Goal: Task Accomplishment & Management: Use online tool/utility

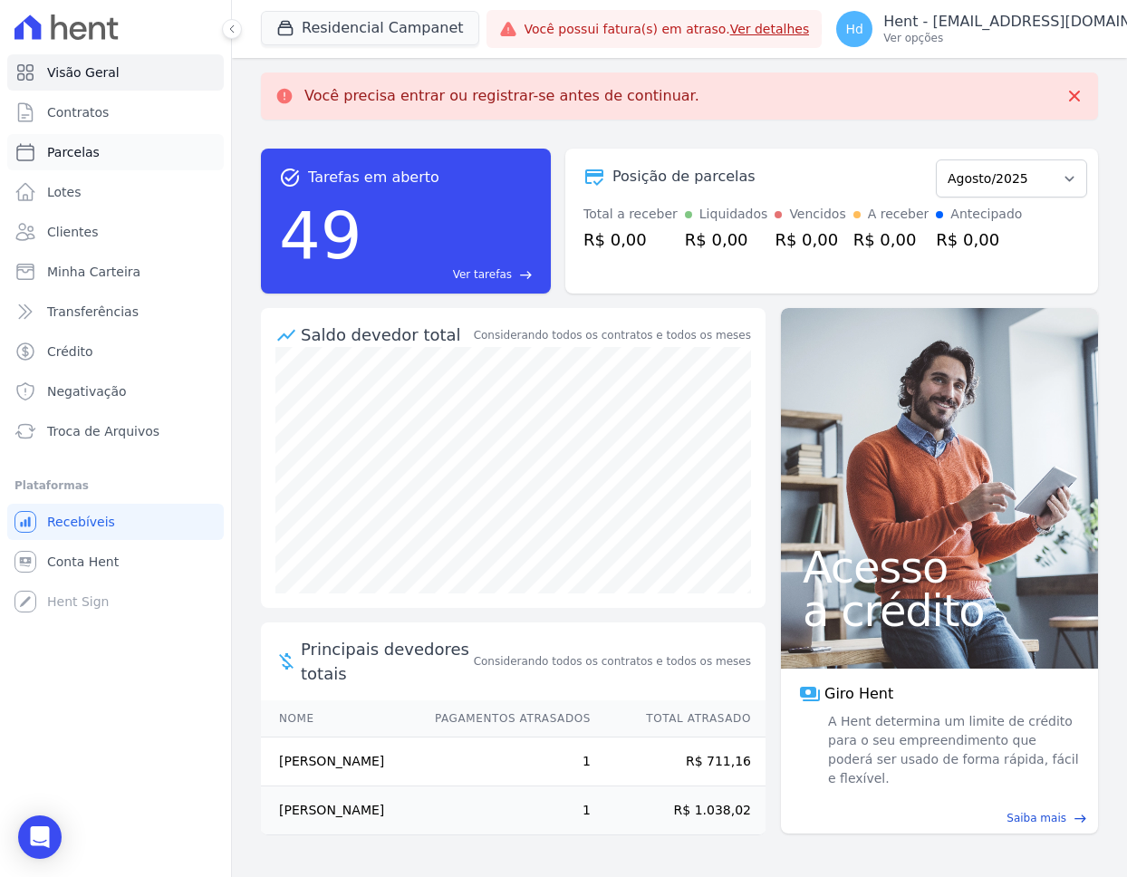
click at [100, 160] on link "Parcelas" at bounding box center [115, 152] width 217 height 36
select select
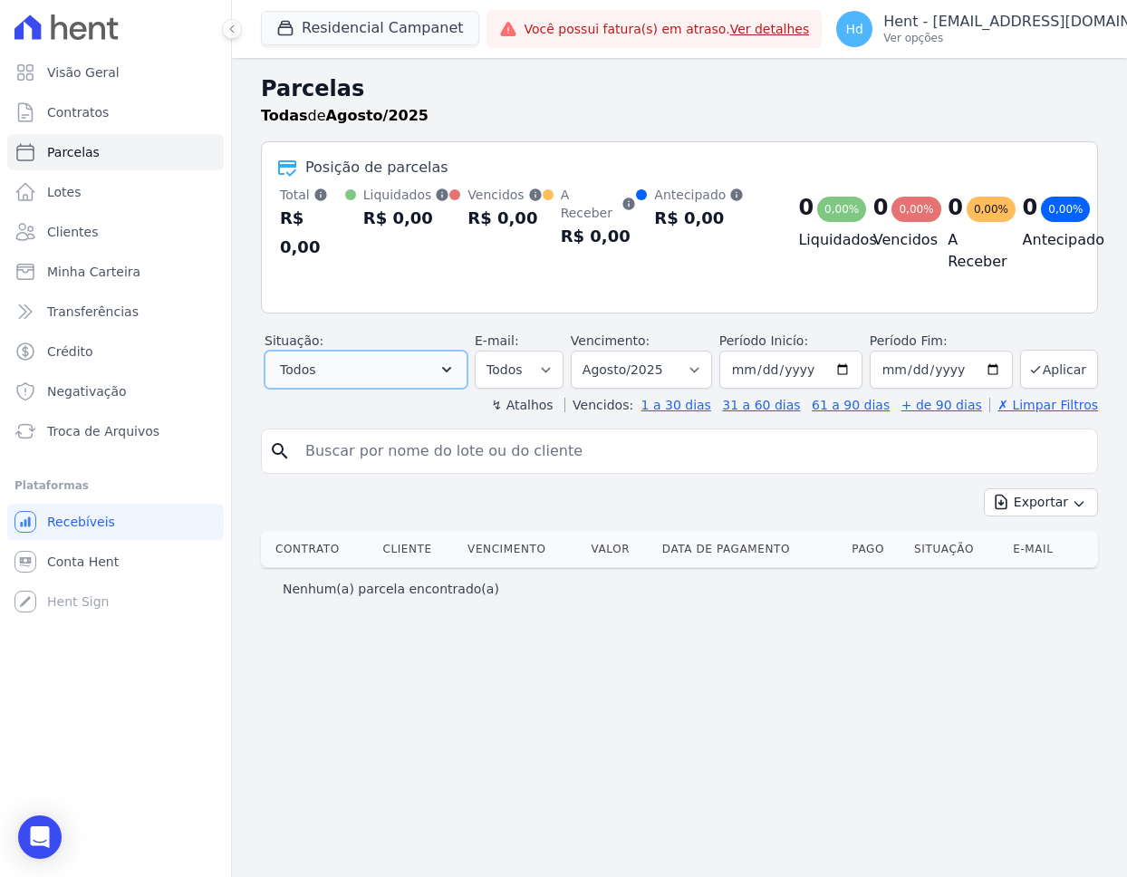
click at [380, 355] on button "Todos" at bounding box center [366, 370] width 203 height 38
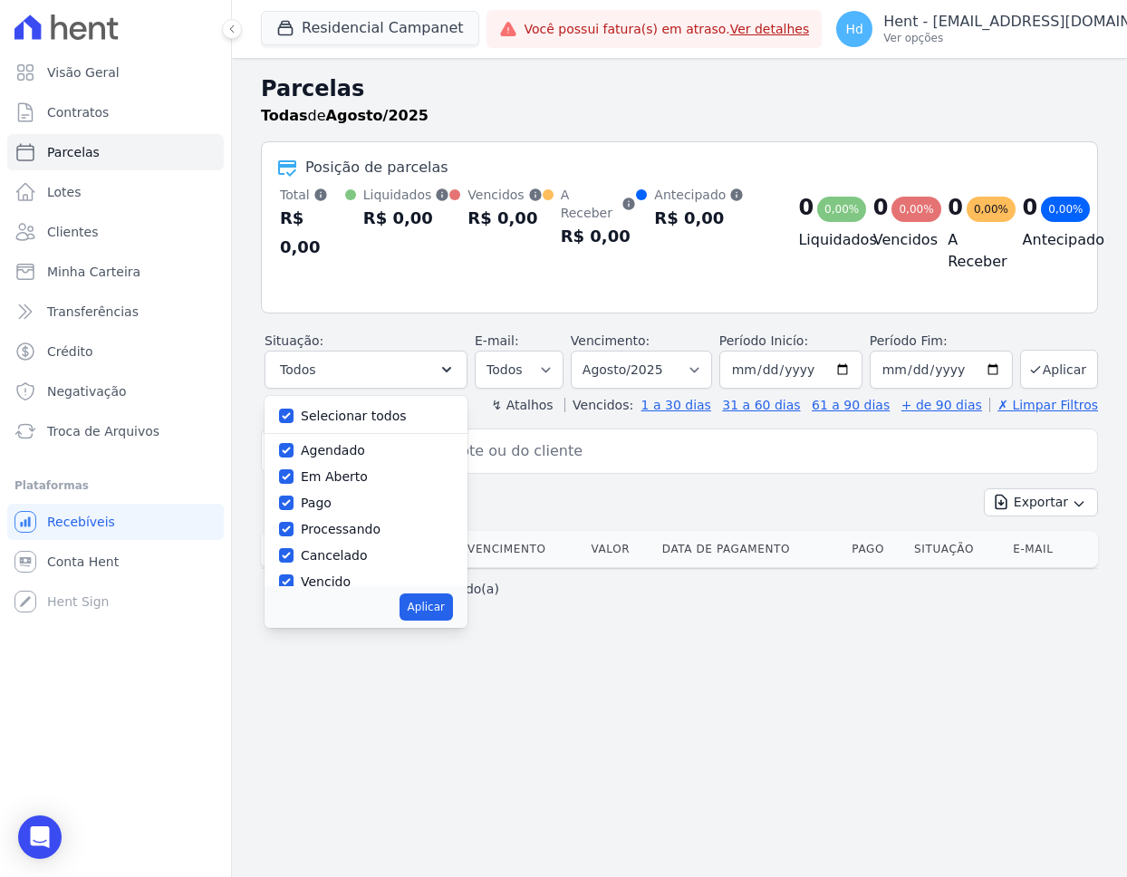
click at [385, 409] on label "Selecionar todos" at bounding box center [354, 416] width 106 height 14
click at [294, 409] on input "Selecionar todos" at bounding box center [286, 416] width 14 height 14
checkbox input "false"
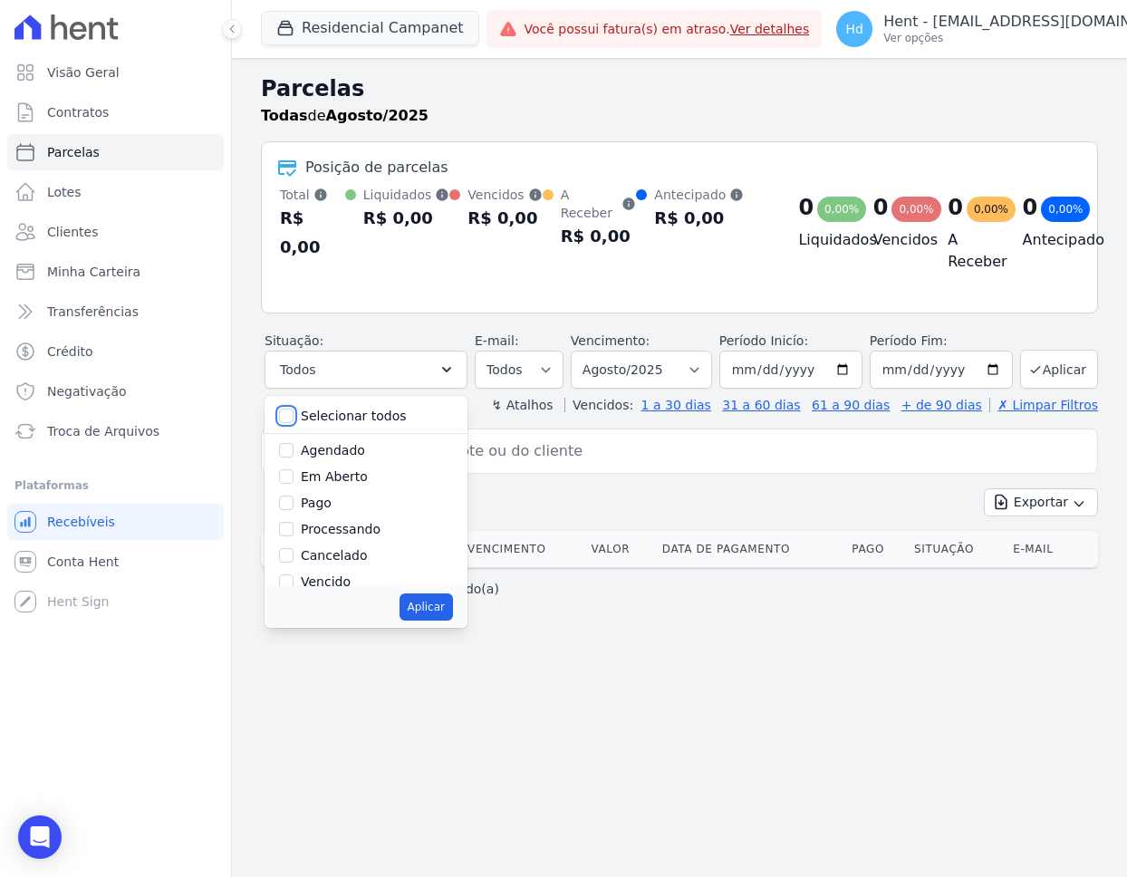
checkbox input "false"
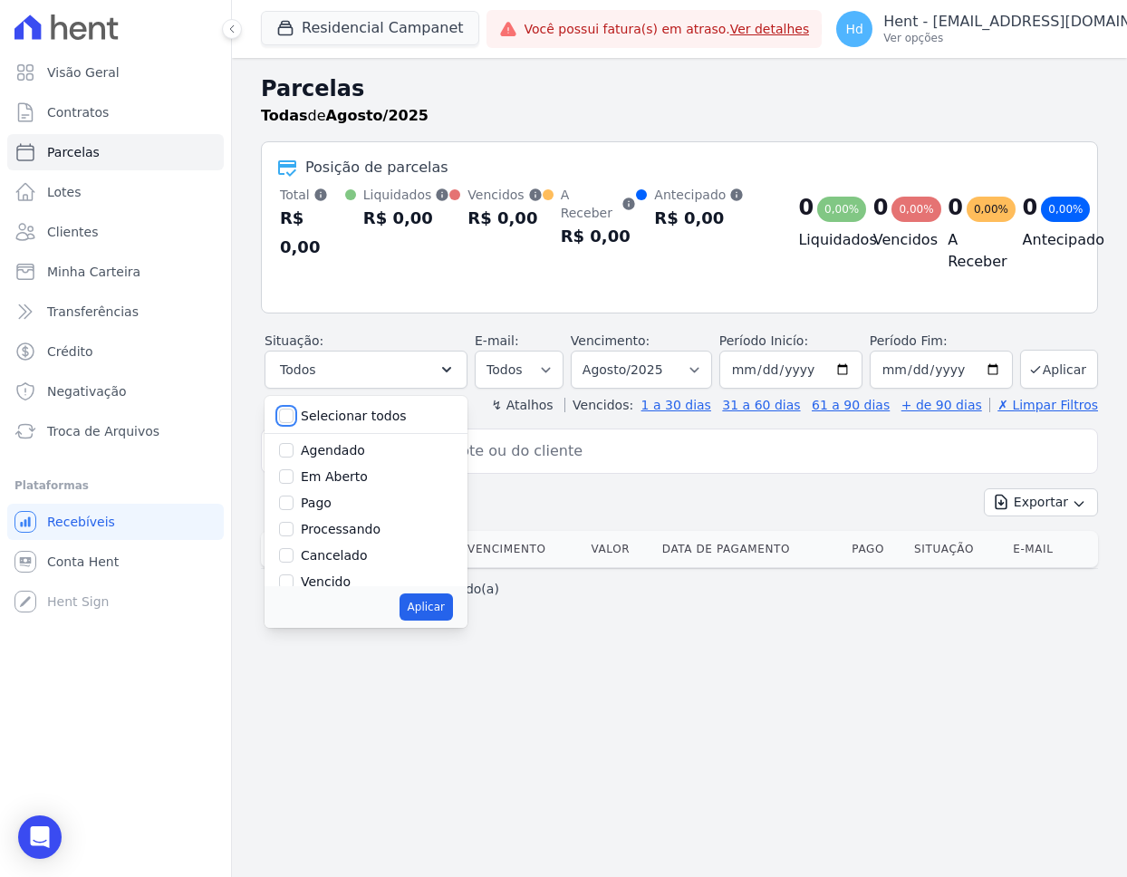
checkbox input "false"
click at [352, 469] on label "Em Aberto" at bounding box center [334, 476] width 67 height 14
click at [294, 469] on input "Em Aberto" at bounding box center [286, 476] width 14 height 14
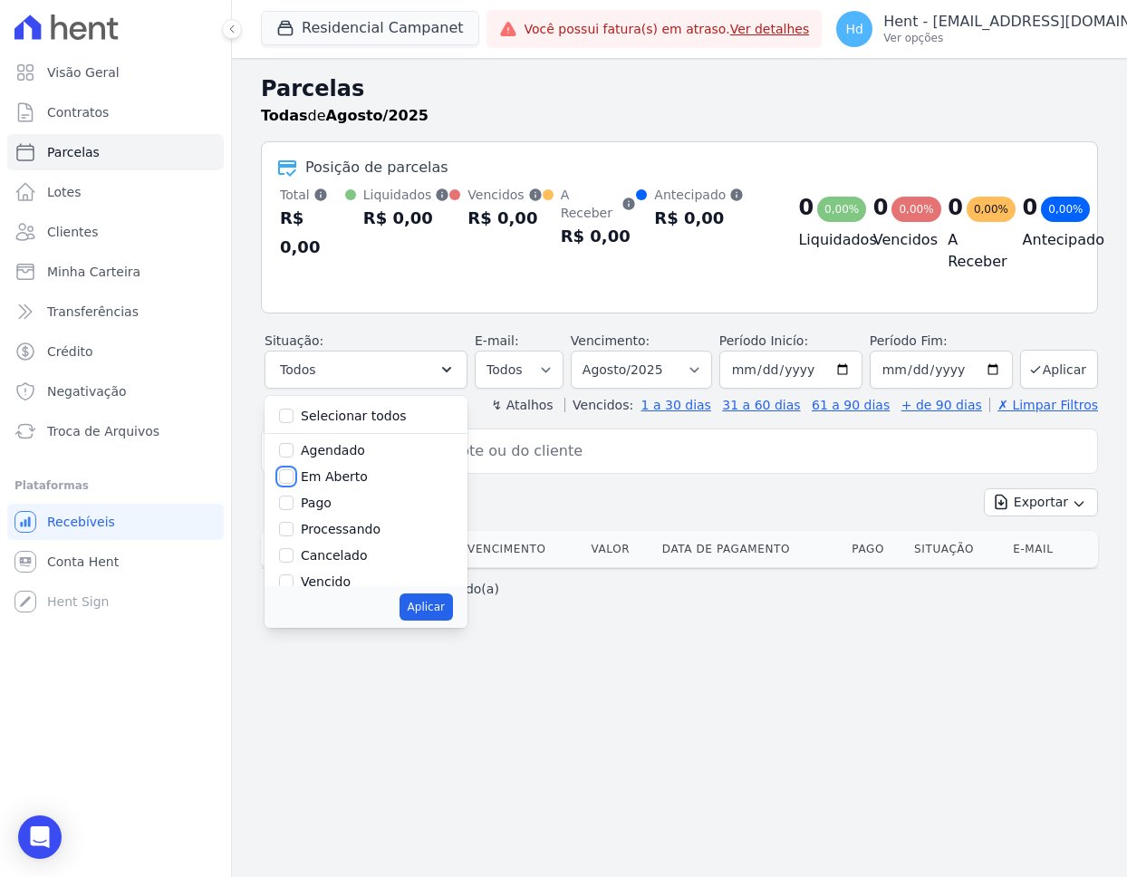
checkbox input "true"
click at [448, 595] on button "Aplicar" at bounding box center [426, 606] width 53 height 27
select select "pending"
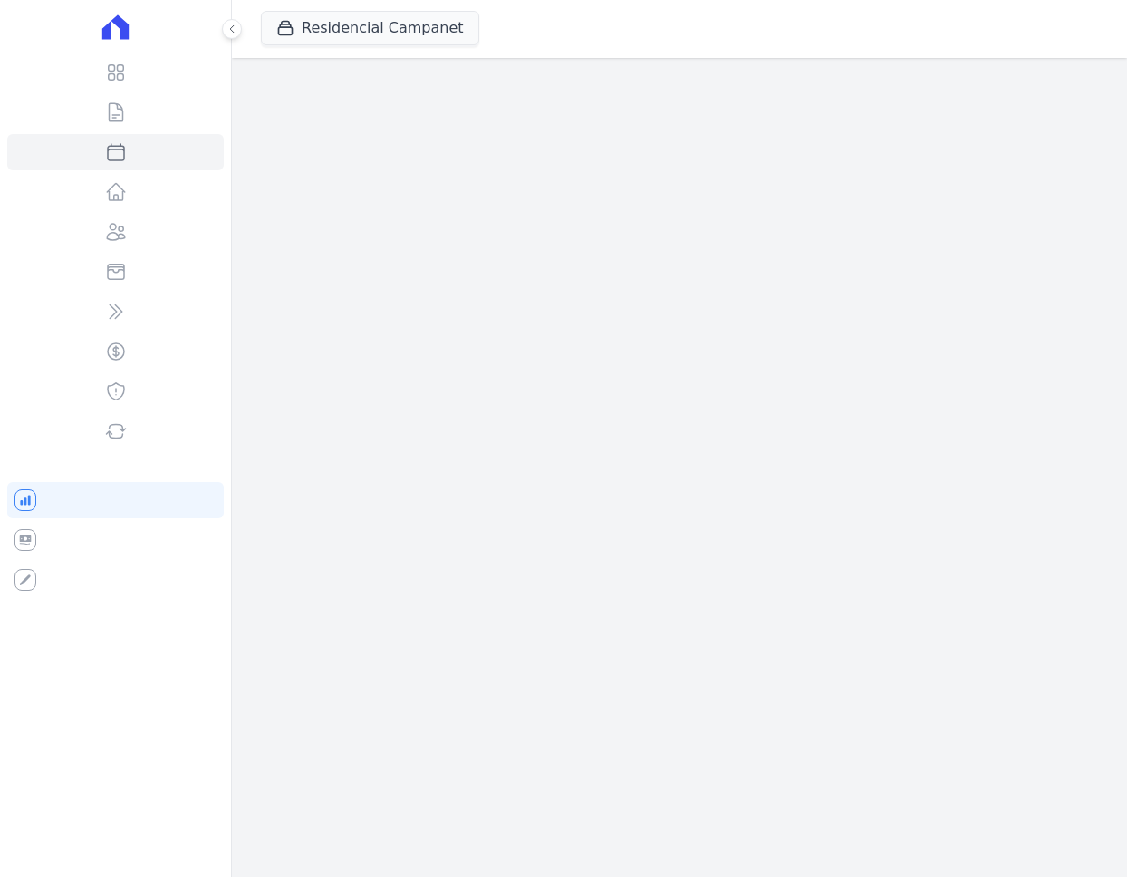
select select
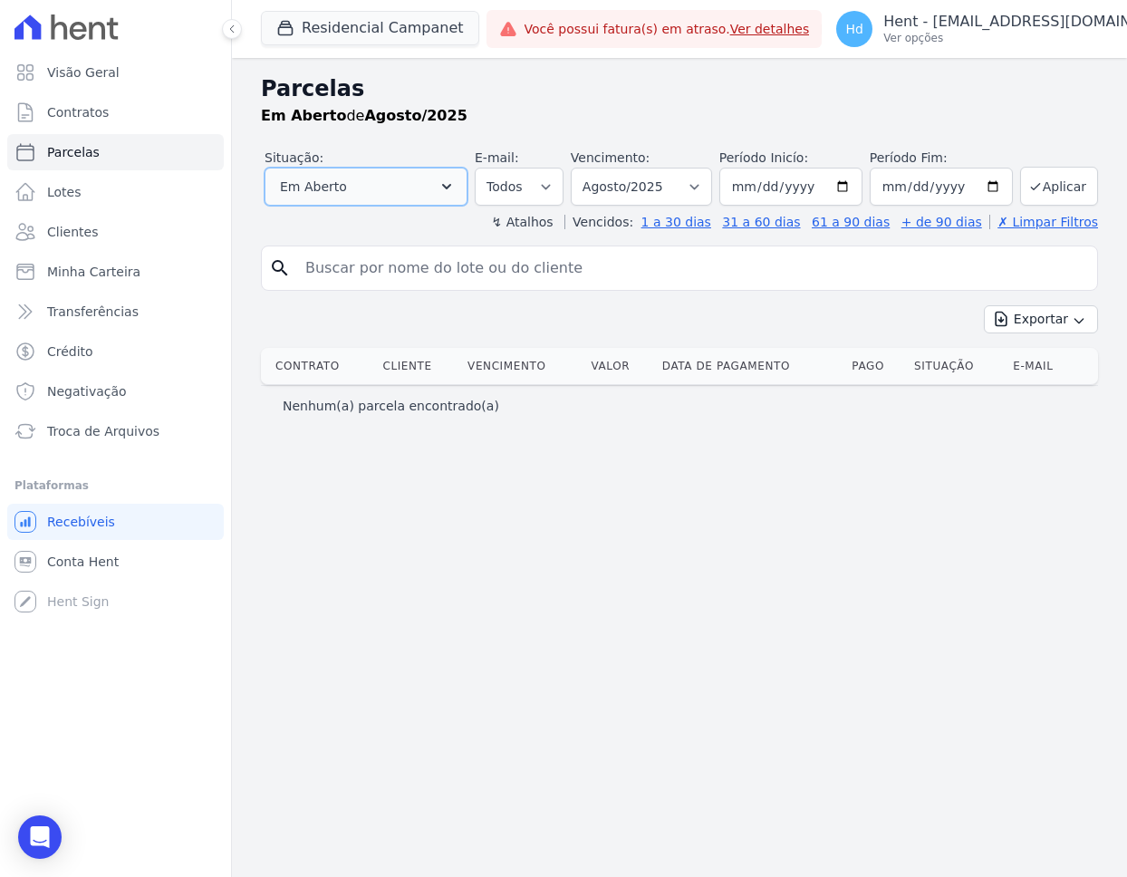
click at [390, 193] on button "Em Aberto" at bounding box center [366, 187] width 203 height 38
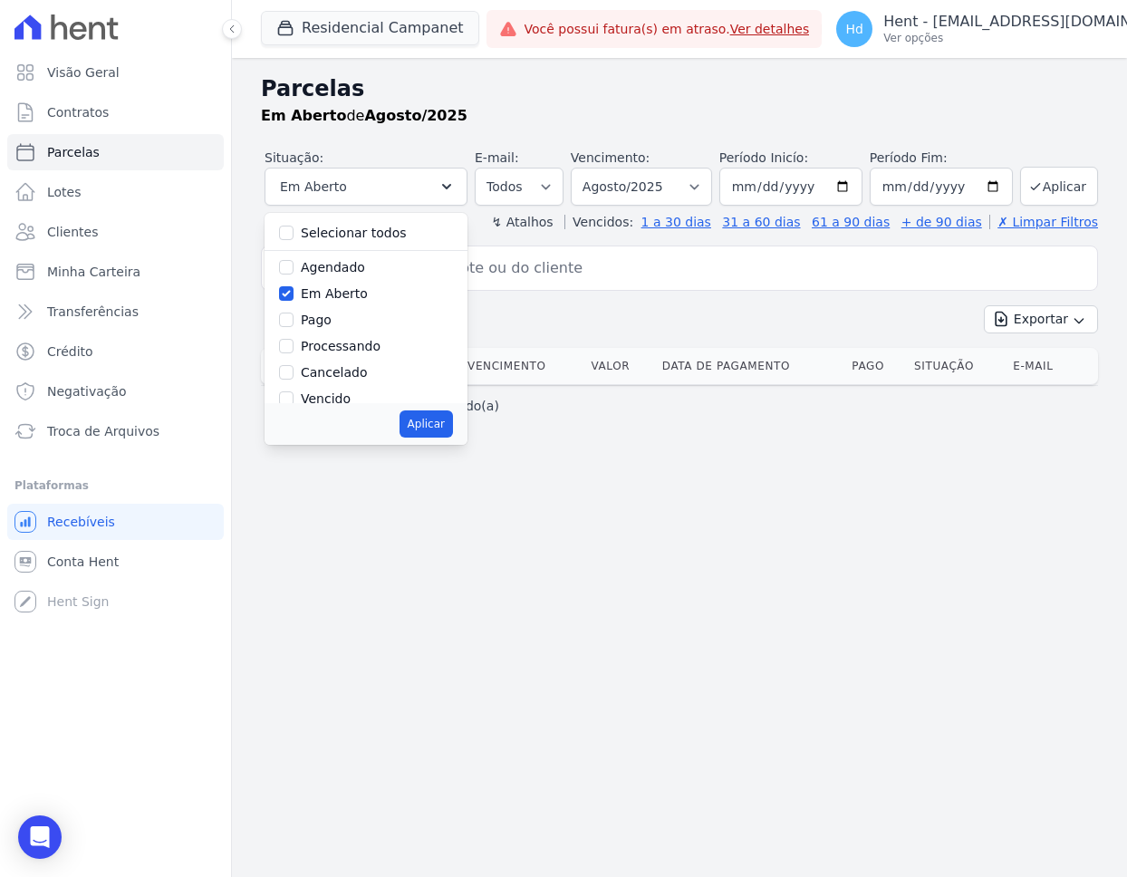
click at [343, 291] on label "Em Aberto" at bounding box center [334, 293] width 67 height 14
click at [294, 291] on input "Em Aberto" at bounding box center [286, 293] width 14 height 14
checkbox input "false"
click at [321, 321] on label "Pago" at bounding box center [316, 320] width 31 height 14
click at [294, 321] on input "Pago" at bounding box center [286, 320] width 14 height 14
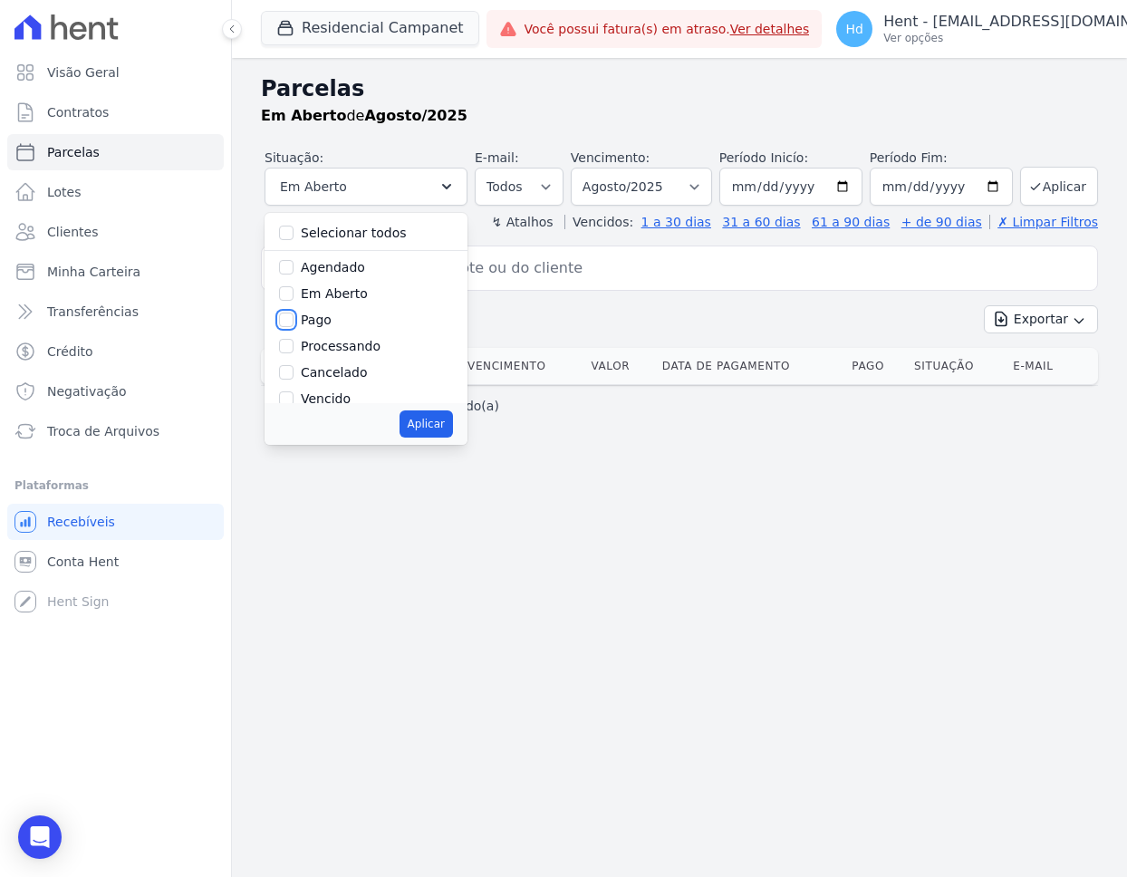
checkbox input "true"
click at [417, 431] on button "Aplicar" at bounding box center [426, 423] width 53 height 27
select select "paid"
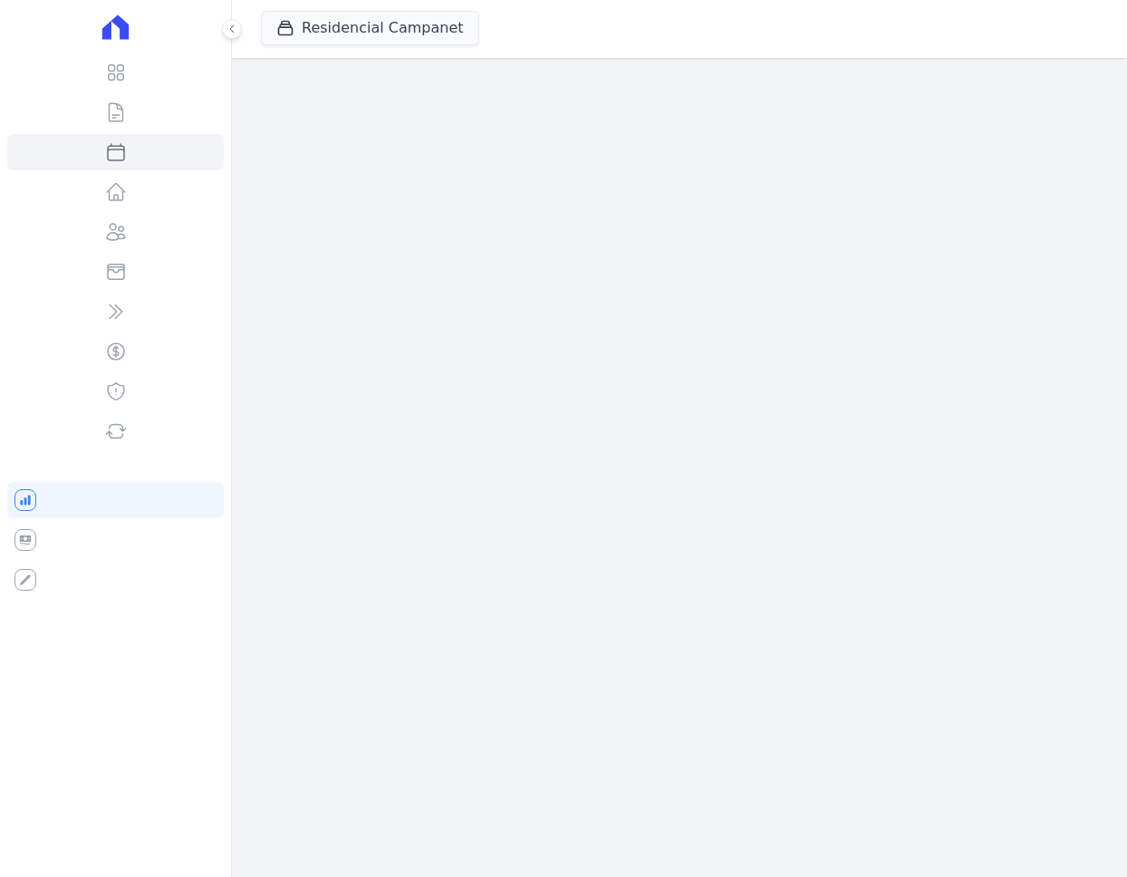
select select
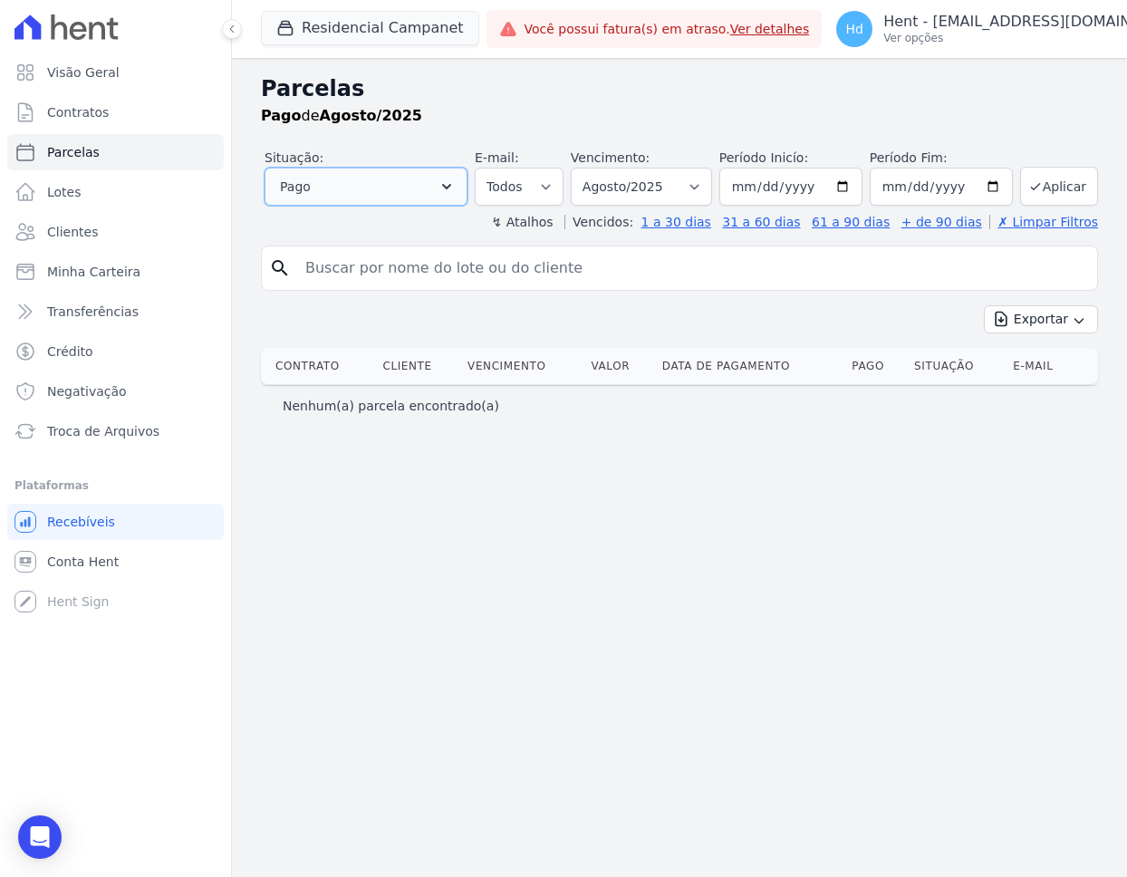
click at [413, 178] on button "Pago" at bounding box center [366, 187] width 203 height 38
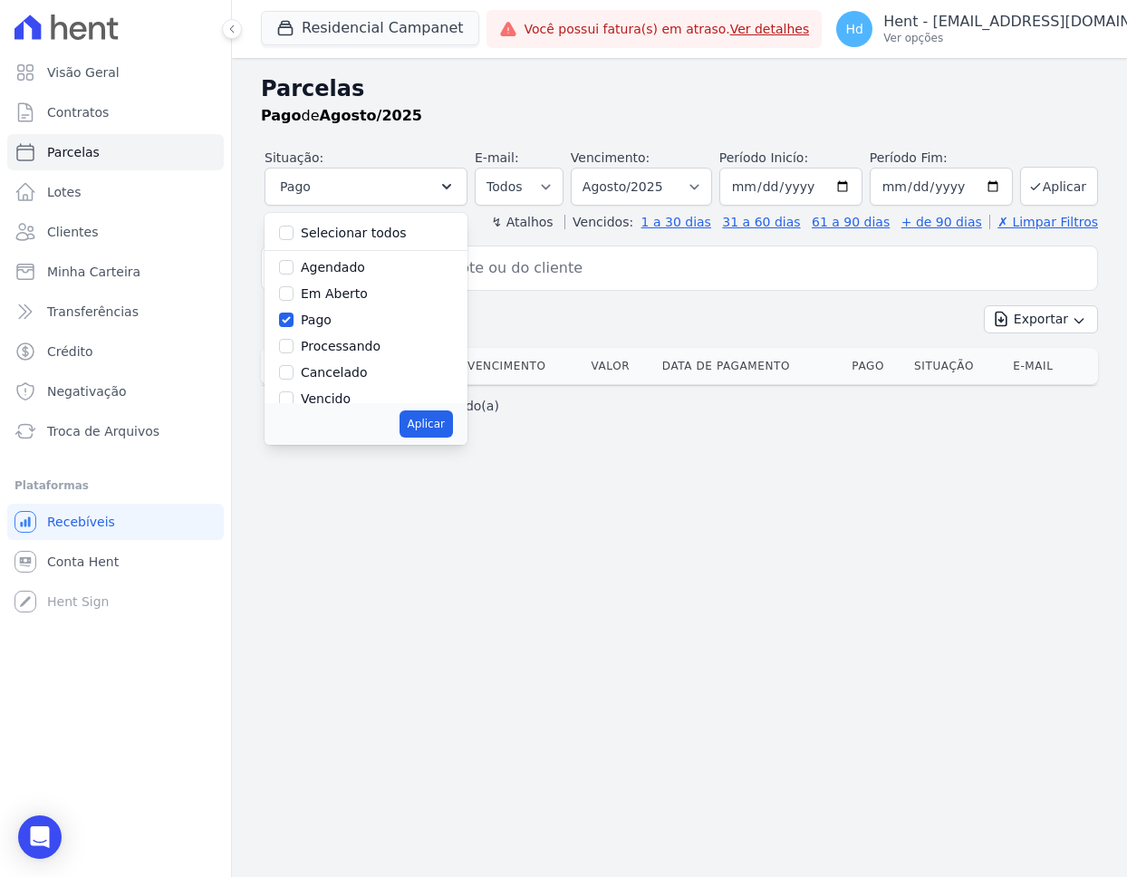
drag, startPoint x: 317, startPoint y: 322, endPoint x: 317, endPoint y: 334, distance: 12.7
click at [317, 322] on label "Pago" at bounding box center [316, 320] width 31 height 14
click at [294, 322] on input "Pago" at bounding box center [286, 320] width 14 height 14
checkbox input "false"
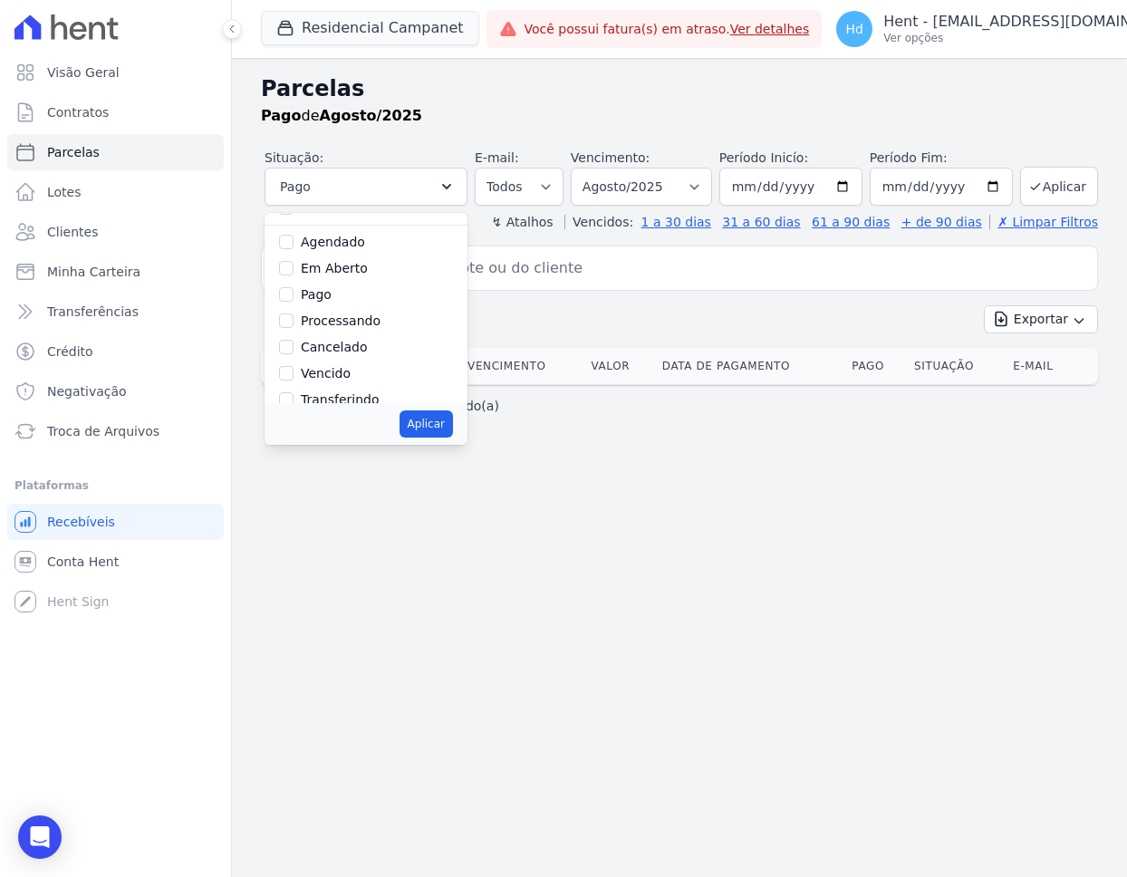
click at [319, 375] on label "Vencido" at bounding box center [326, 373] width 50 height 14
click at [294, 375] on input "Vencido" at bounding box center [286, 373] width 14 height 14
checkbox input "true"
click at [419, 428] on button "Aplicar" at bounding box center [426, 423] width 53 height 27
select select "overdue"
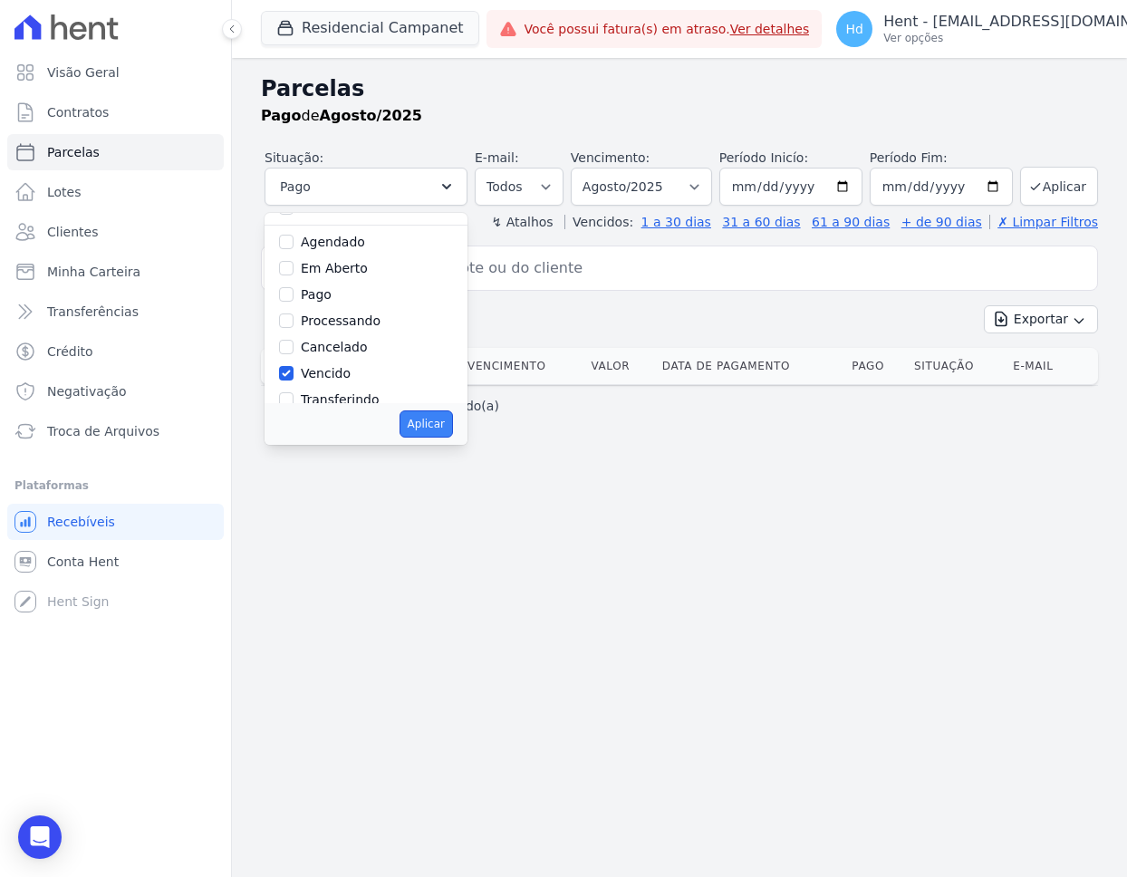
scroll to position [27, 0]
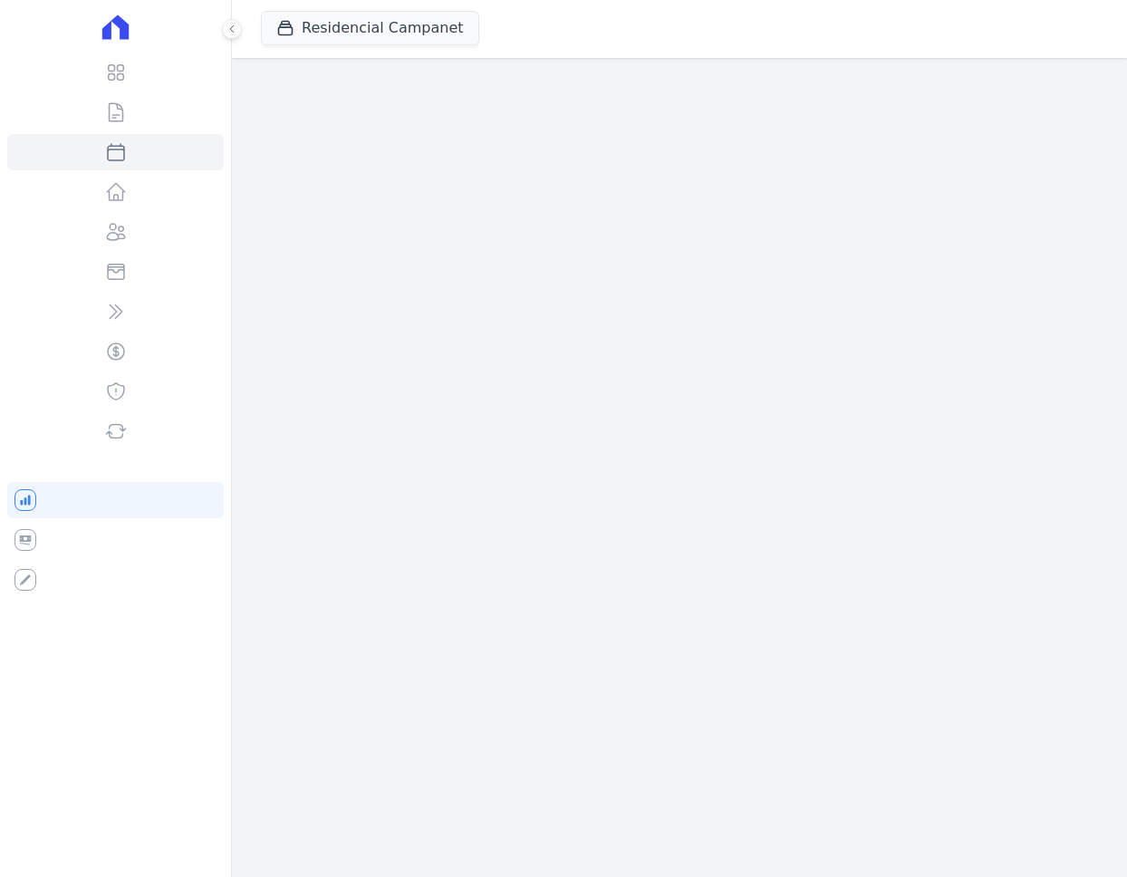
select select
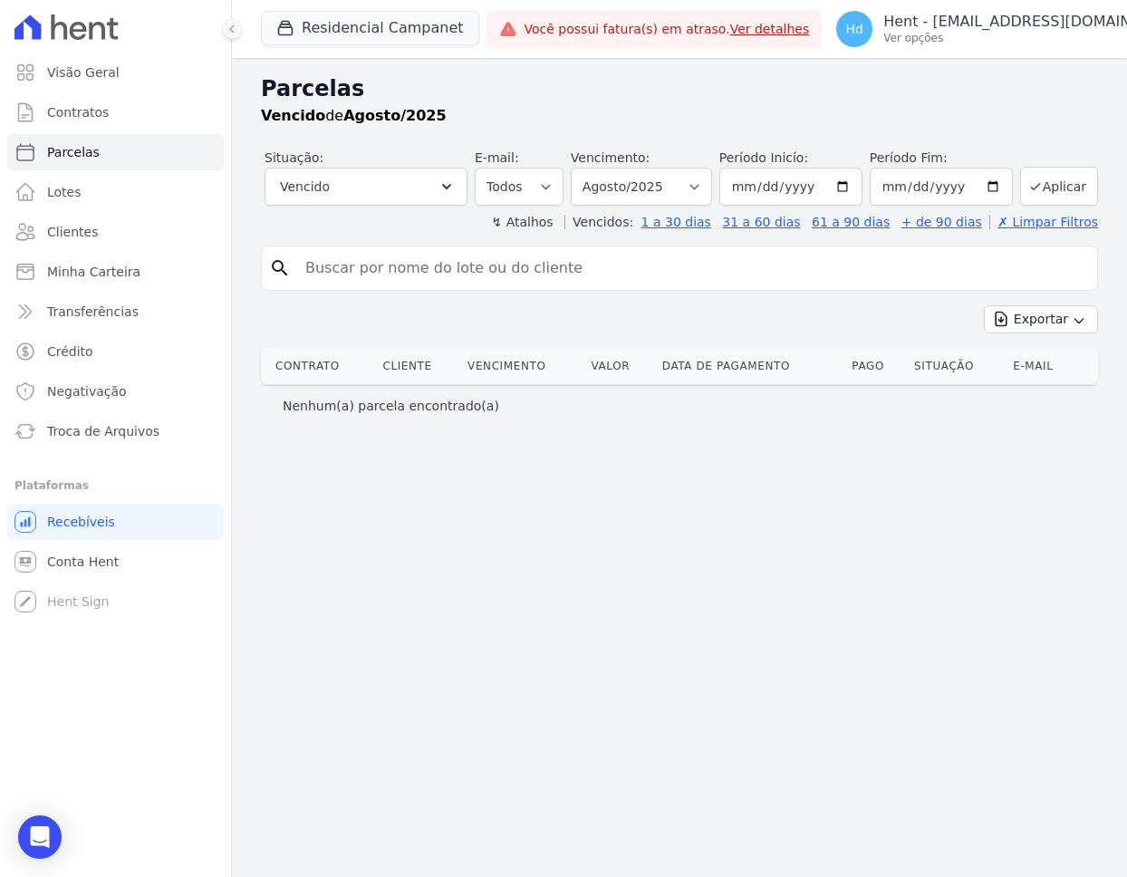
click at [644, 528] on div "Parcelas Vencido de Agosto/2025 Situação: Agendado Em Aberto Pago Processando C…" at bounding box center [679, 467] width 895 height 819
click at [116, 122] on link "Contratos" at bounding box center [115, 112] width 217 height 36
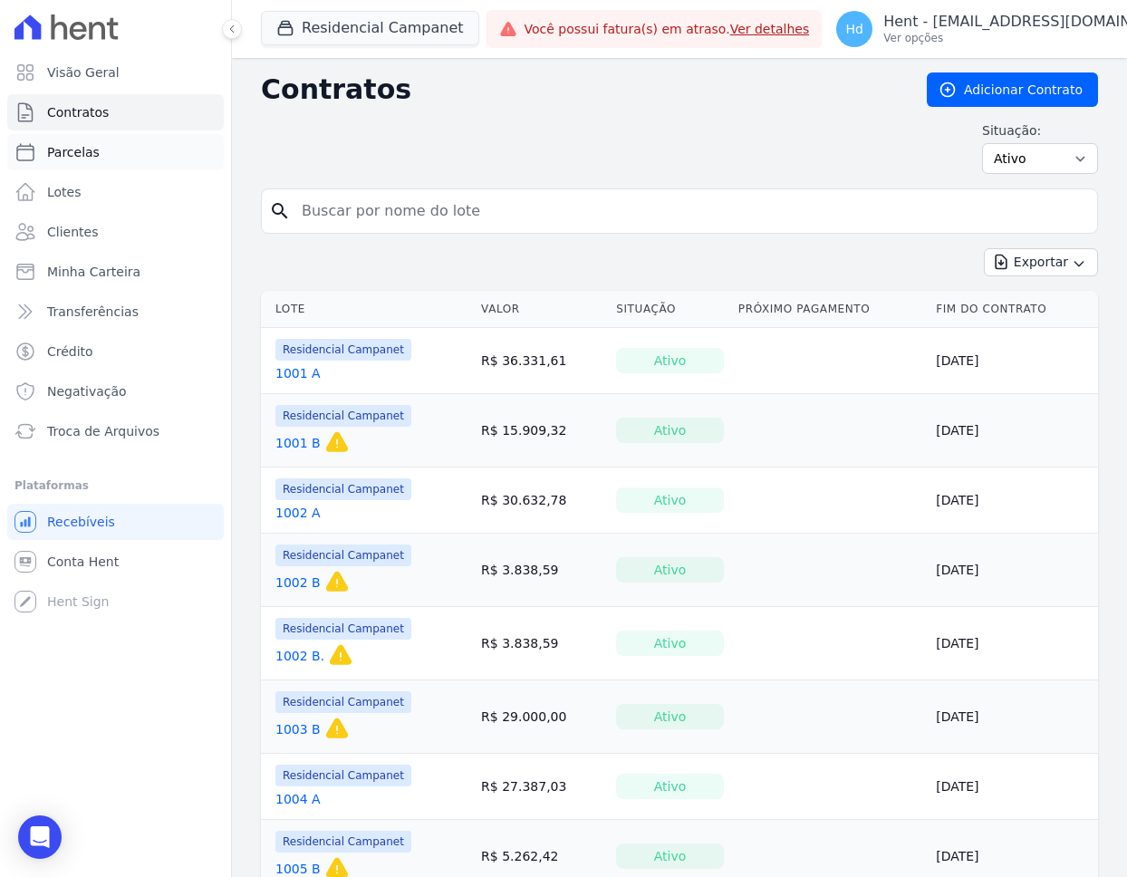
click at [116, 144] on link "Parcelas" at bounding box center [115, 152] width 217 height 36
select select
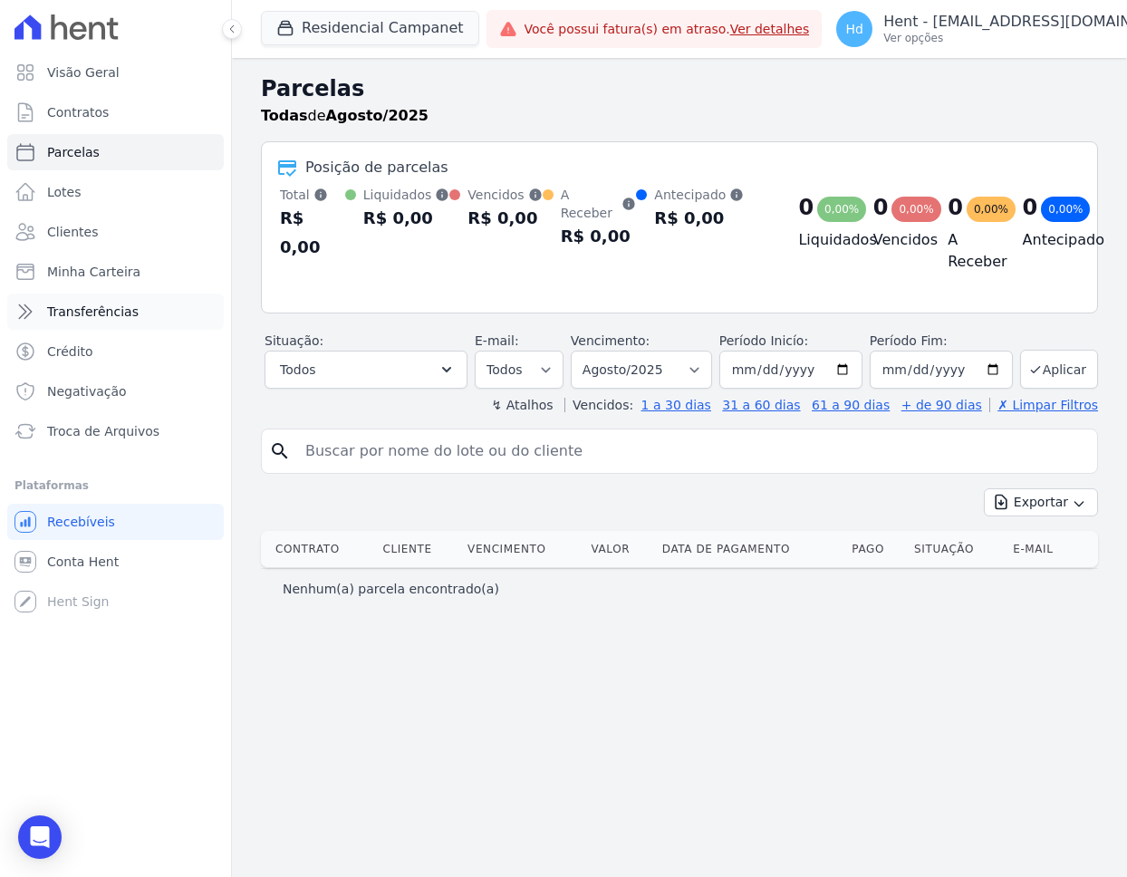
click at [109, 316] on span "Transferências" at bounding box center [93, 312] width 92 height 18
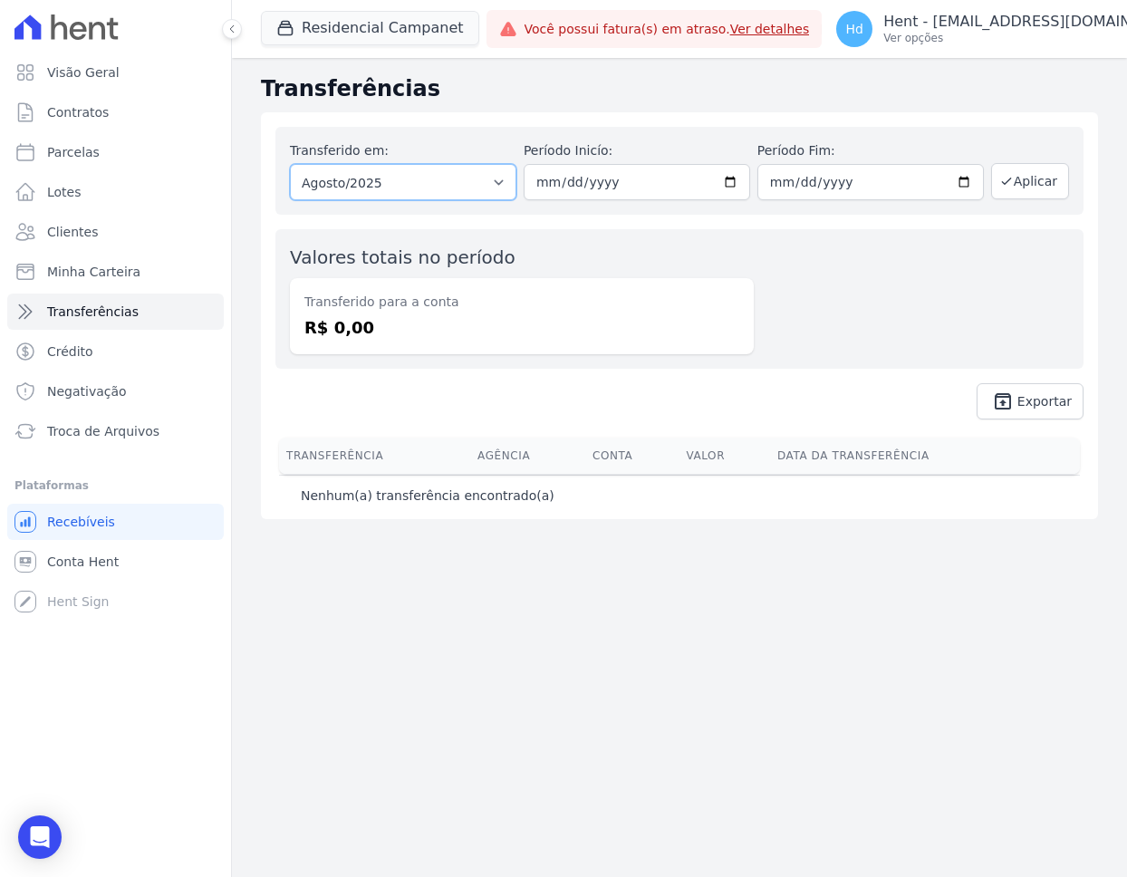
click at [443, 184] on select "Todos os meses Outubro/2022 Novembro/2022 Dezembro/2022 Janeiro/2023 Fevereiro/…" at bounding box center [403, 182] width 227 height 36
select select "04/2025"
click at [290, 164] on select "Todos os meses Outubro/2022 Novembro/2022 Dezembro/2022 Janeiro/2023 Fevereiro/…" at bounding box center [403, 182] width 227 height 36
click at [1047, 179] on button "Aplicar" at bounding box center [1030, 181] width 78 height 36
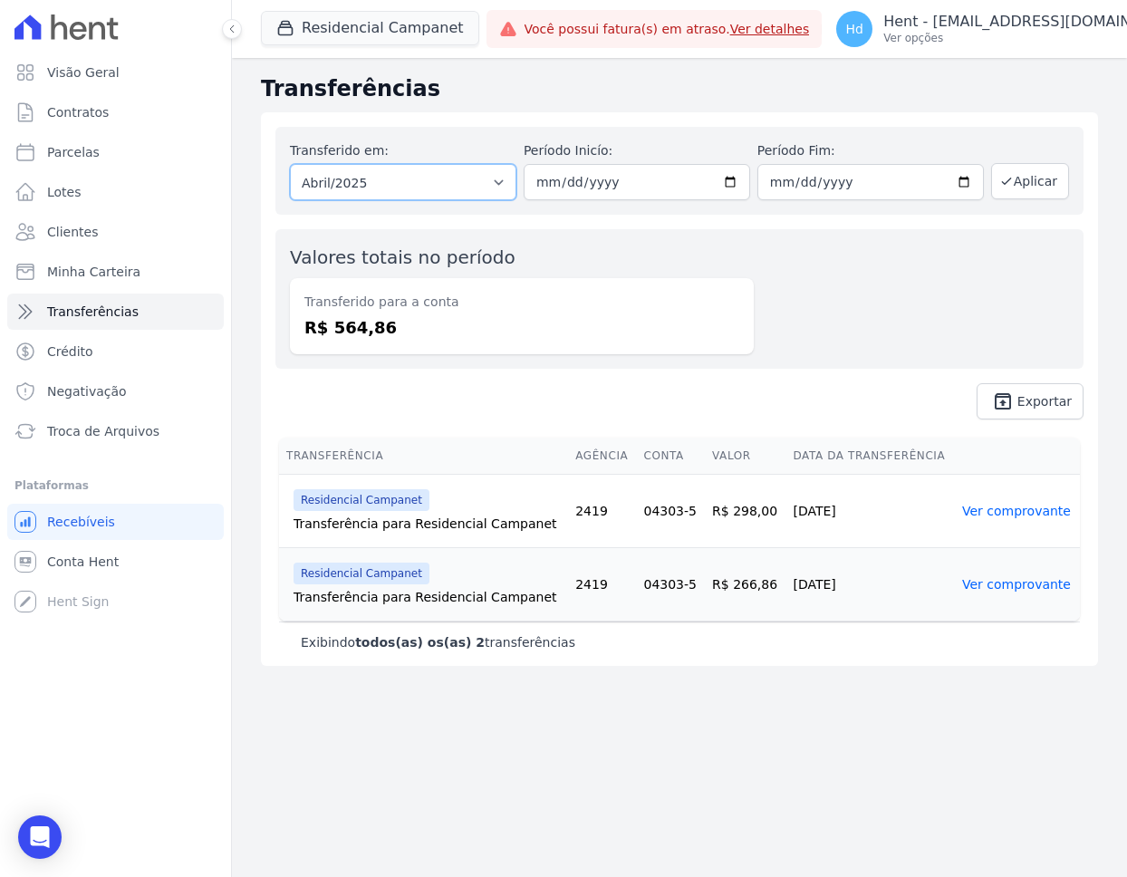
click at [434, 183] on select "Todos os meses Outubro/2022 Novembro/2022 Dezembro/2022 [GEOGRAPHIC_DATA]/2023 …" at bounding box center [403, 182] width 227 height 36
select select "03/2025"
click at [290, 164] on select "Todos os meses Outubro/2022 Novembro/2022 Dezembro/2022 [GEOGRAPHIC_DATA]/2023 …" at bounding box center [403, 182] width 227 height 36
click at [1041, 181] on button "Aplicar" at bounding box center [1030, 181] width 78 height 36
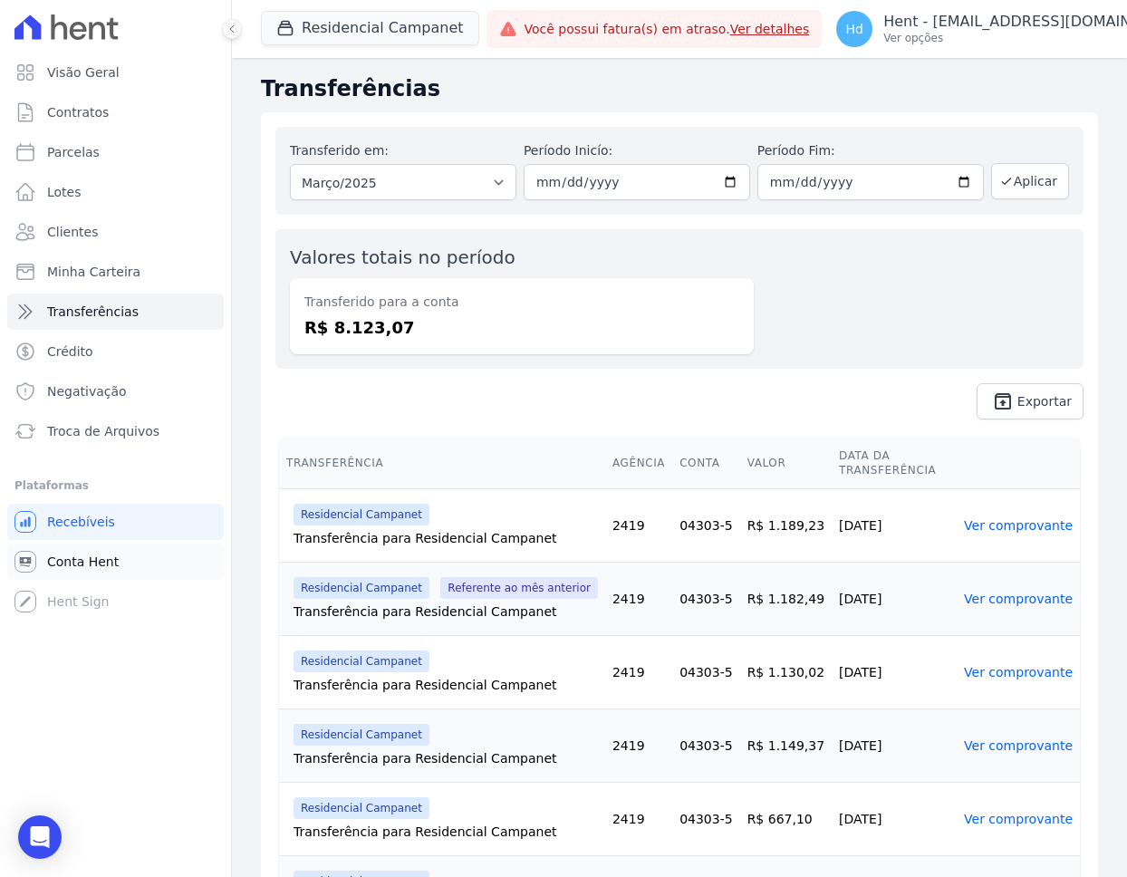
click at [49, 574] on link "Conta Hent" at bounding box center [115, 562] width 217 height 36
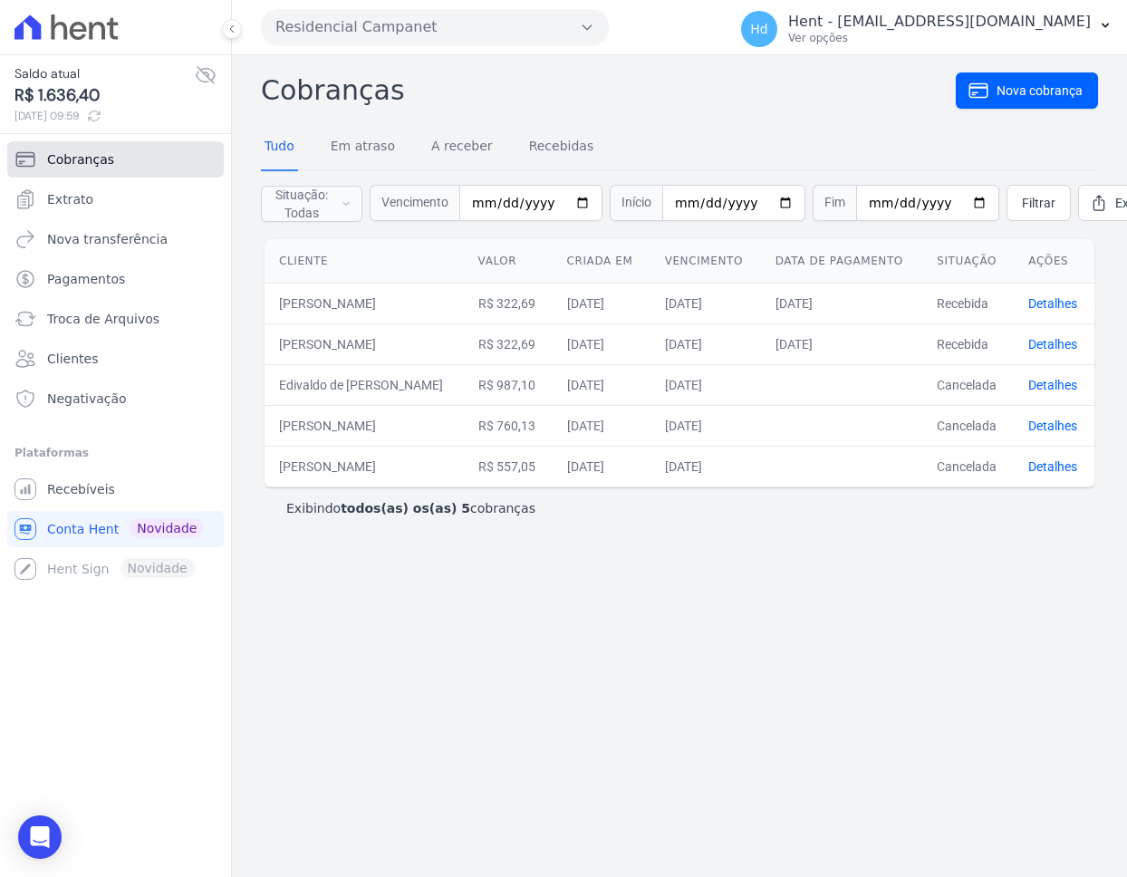
click at [119, 167] on link "Cobranças" at bounding box center [115, 159] width 217 height 36
click at [649, 90] on h2 "Cobranças" at bounding box center [608, 90] width 695 height 41
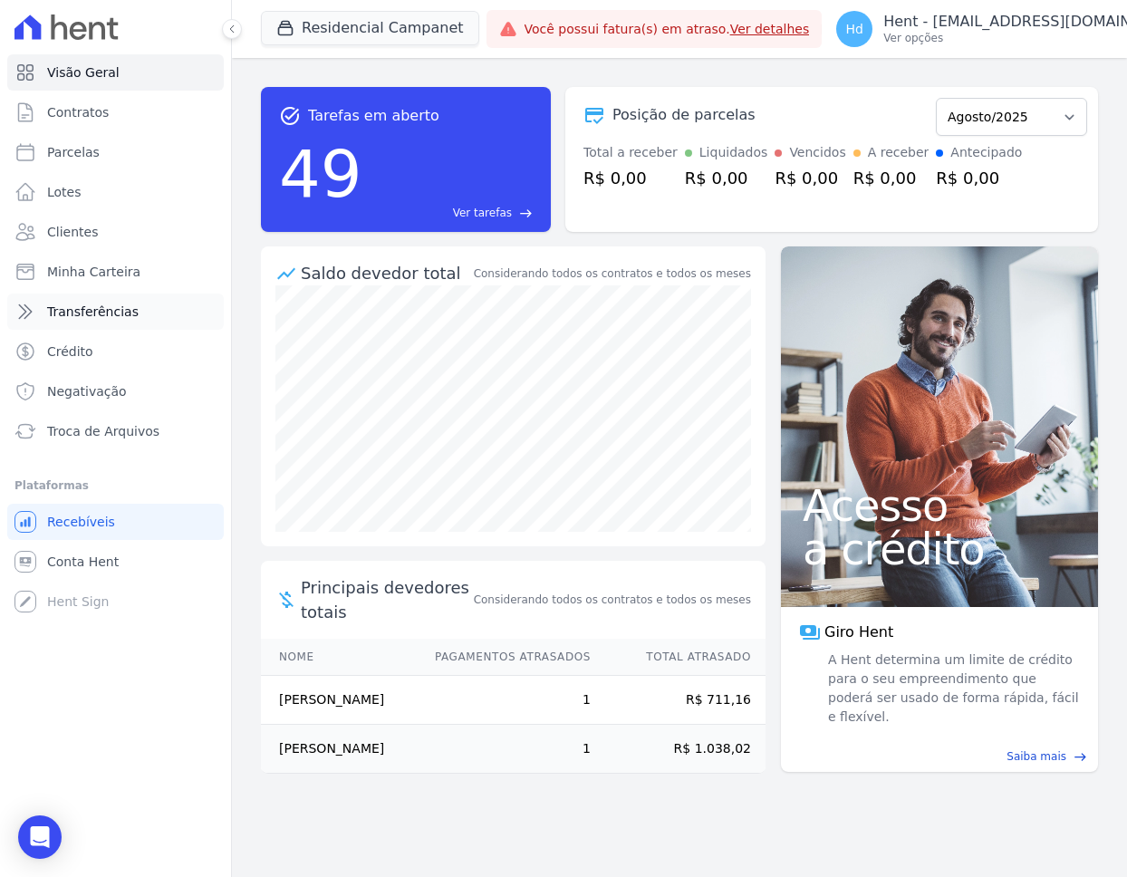
click at [115, 319] on span "Transferências" at bounding box center [93, 312] width 92 height 18
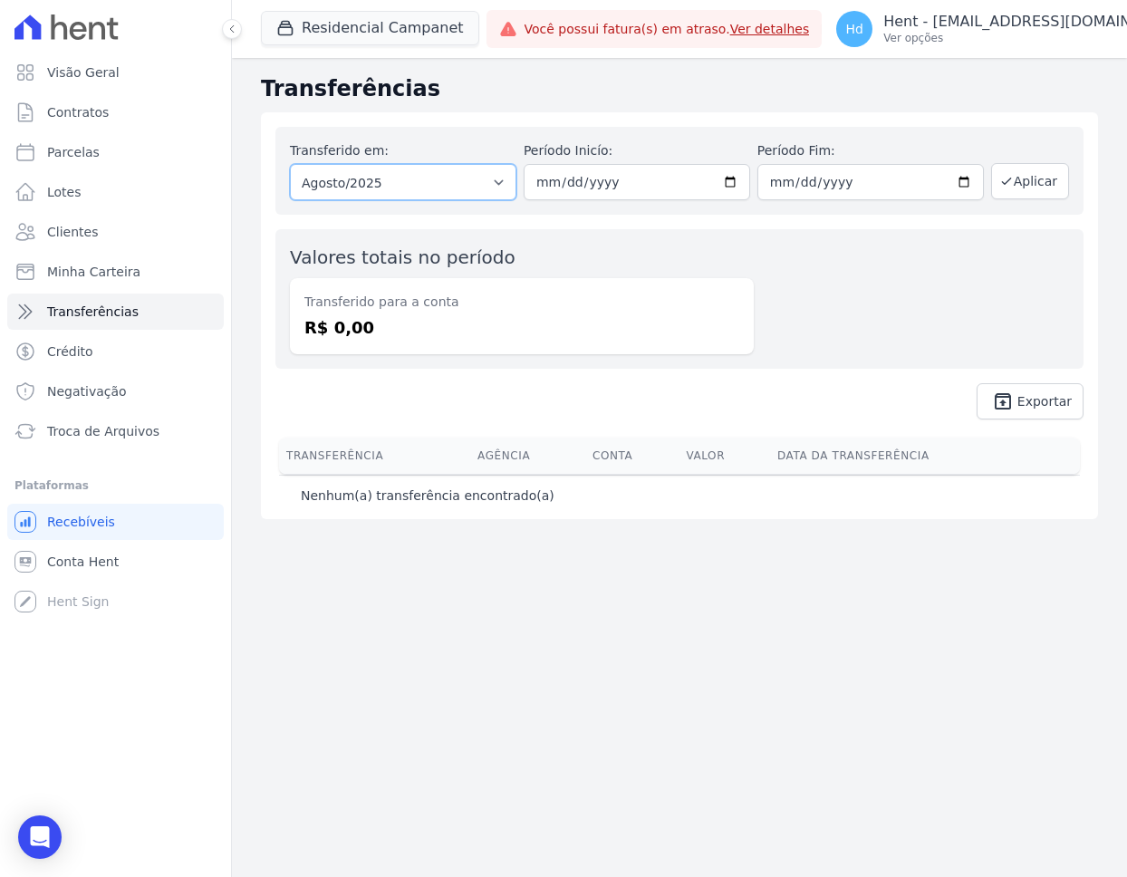
click at [455, 182] on select "Todos os meses Outubro/2022 Novembro/2022 Dezembro/2022 Janeiro/2023 Fevereiro/…" at bounding box center [403, 182] width 227 height 36
select select "04/2025"
click at [290, 164] on select "Todos os meses Outubro/2022 Novembro/2022 Dezembro/2022 Janeiro/2023 Fevereiro/…" at bounding box center [403, 182] width 227 height 36
click at [439, 188] on select "Todos os meses Outubro/2022 Novembro/2022 Dezembro/2022 Janeiro/2023 Fevereiro/…" at bounding box center [403, 182] width 227 height 36
click at [865, 270] on div "Valores totais no período Transferido para a conta R$ 0,00" at bounding box center [679, 299] width 808 height 140
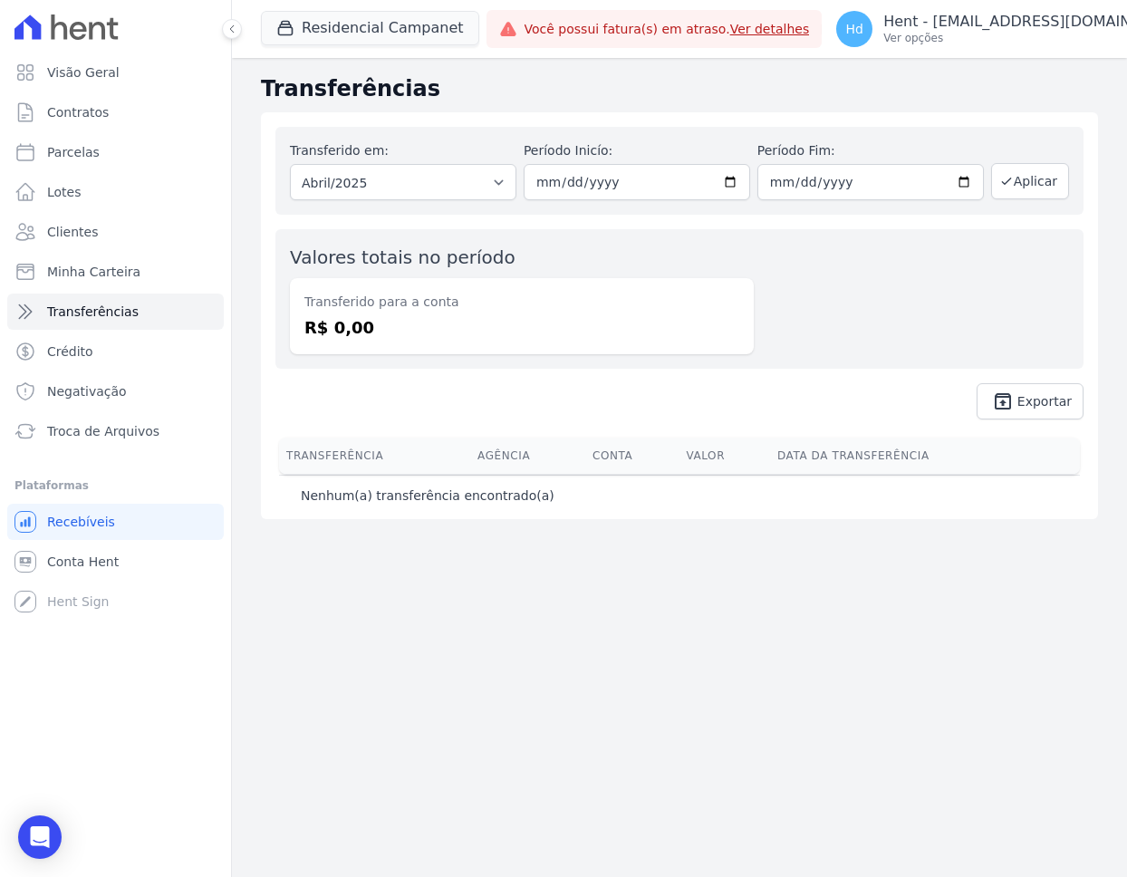
click at [743, 97] on h2 "Transferências" at bounding box center [679, 88] width 837 height 33
